Goal: Task Accomplishment & Management: Manage account settings

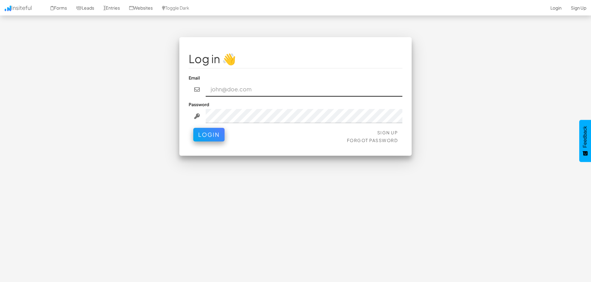
click at [237, 89] on input "email" at bounding box center [304, 89] width 197 height 14
type input "ben.coates@architectscertificate.co.uk"
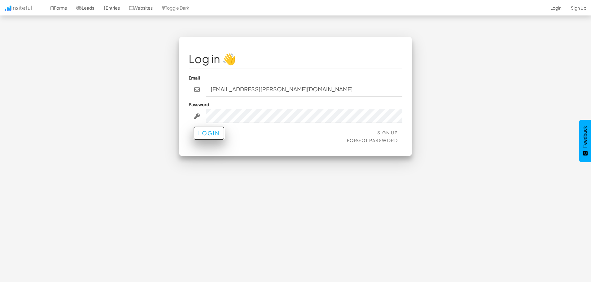
click at [212, 138] on button "Login" at bounding box center [208, 133] width 31 height 14
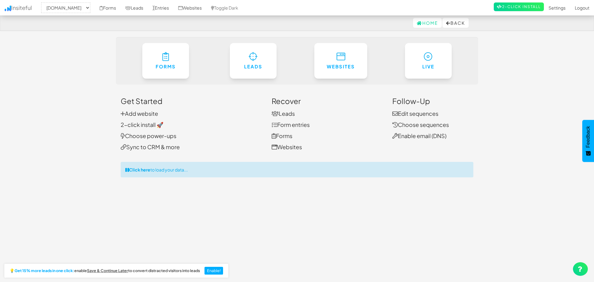
select select "191"
click at [556, 7] on link "Settings" at bounding box center [554, 7] width 26 height 15
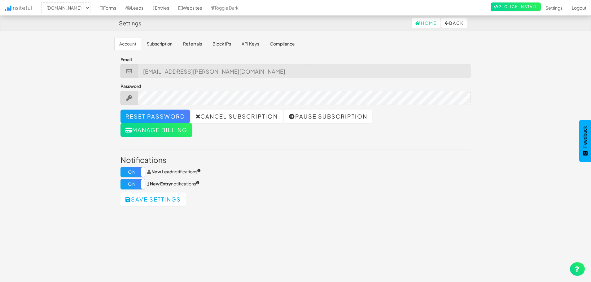
select select "191"
click at [155, 45] on link "Subscription" at bounding box center [160, 43] width 36 height 13
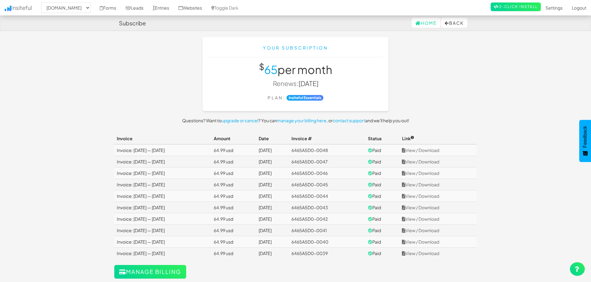
select select "191"
click at [436, 149] on link "View / Download" at bounding box center [420, 150] width 37 height 6
click at [572, 7] on link "Logout" at bounding box center [579, 7] width 24 height 15
